Goal: Find specific page/section: Find specific page/section

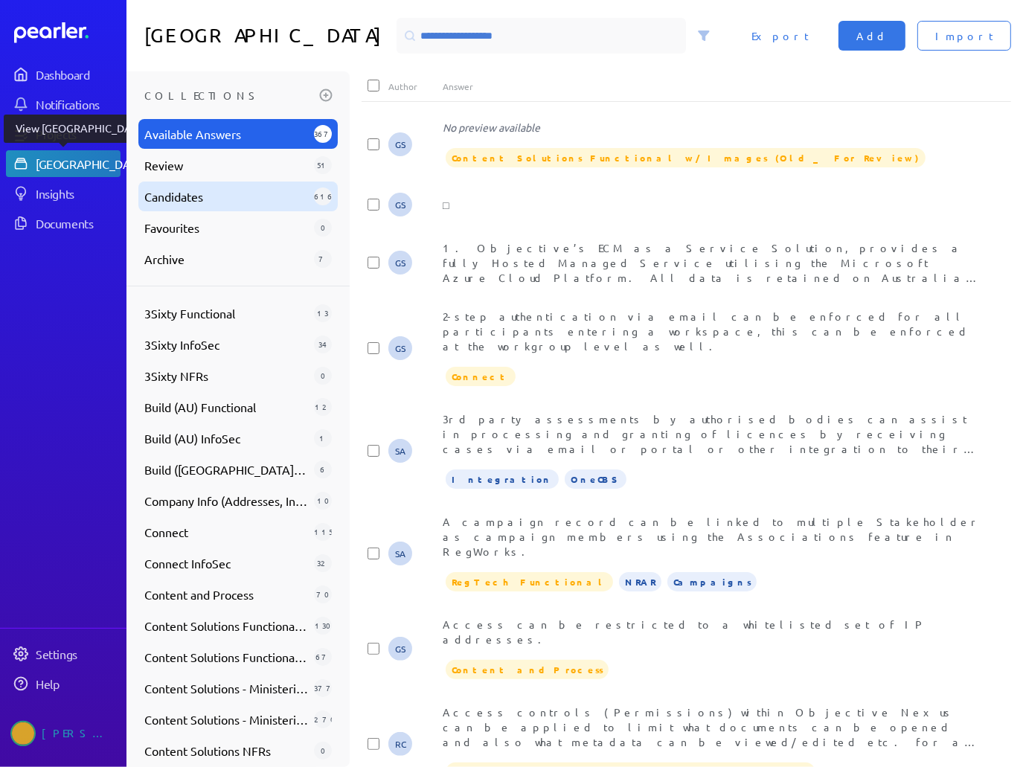
click at [238, 189] on span "Candidates" at bounding box center [226, 196] width 164 height 18
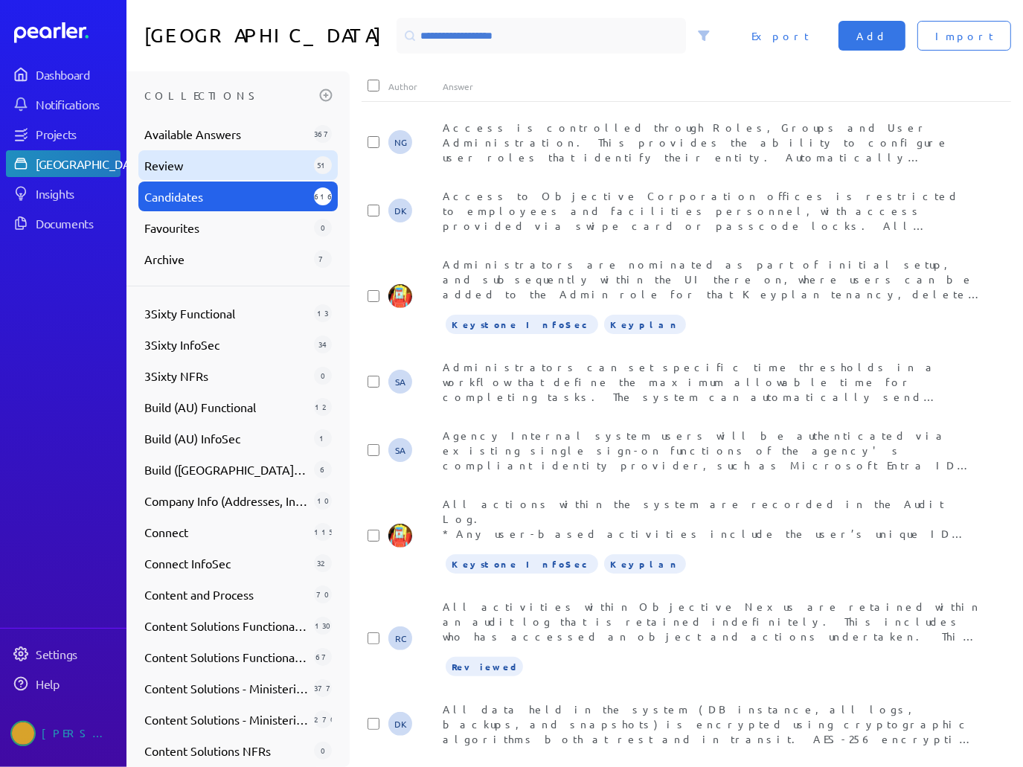
click at [238, 170] on span "Review" at bounding box center [226, 165] width 164 height 18
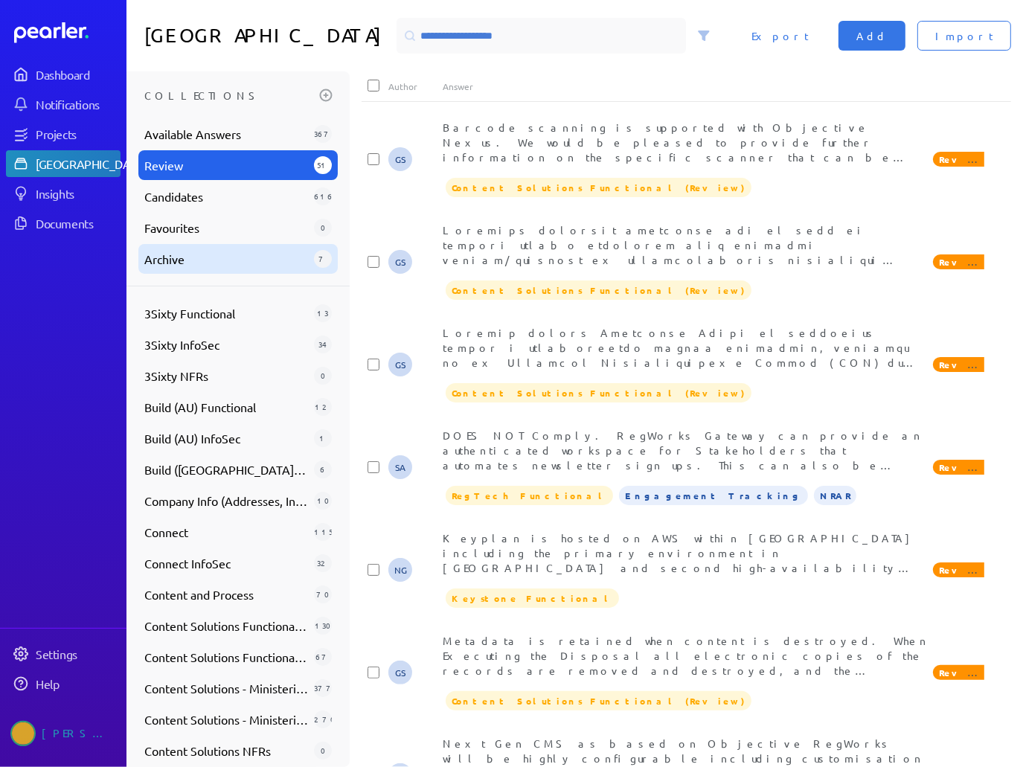
click at [231, 260] on span "Archive" at bounding box center [226, 259] width 164 height 18
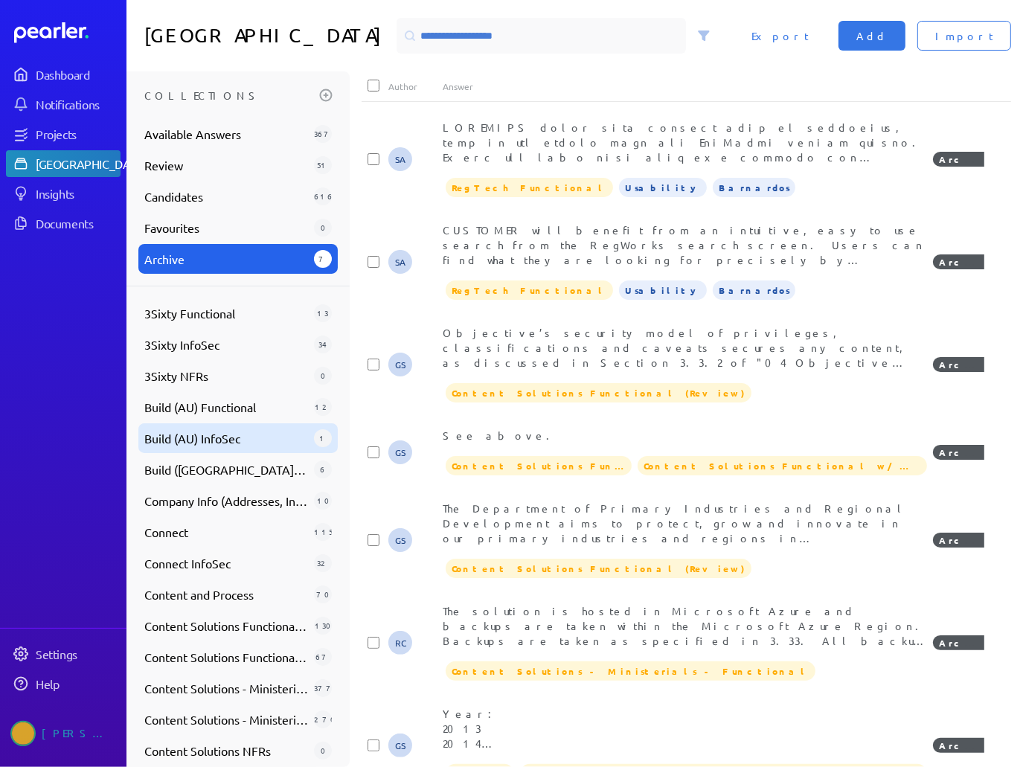
click at [238, 437] on span "Build (AU) InfoSec" at bounding box center [226, 438] width 164 height 18
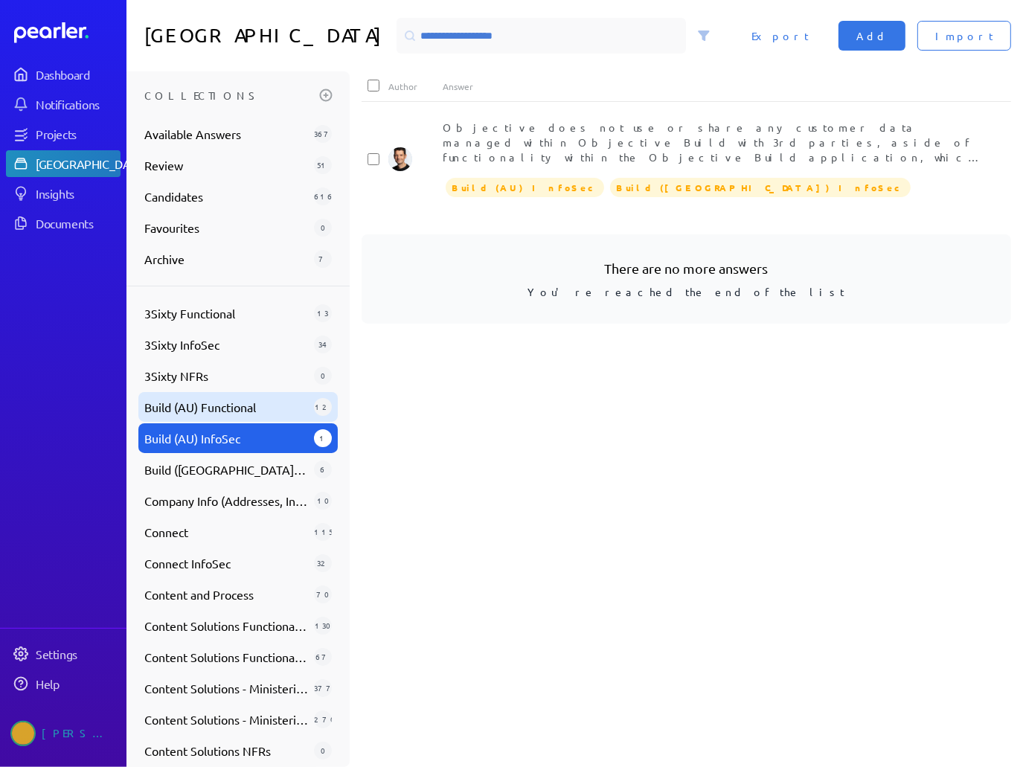
click at [245, 407] on span "Build (AU) Functional" at bounding box center [226, 407] width 164 height 18
